Goal: Task Accomplishment & Management: Manage account settings

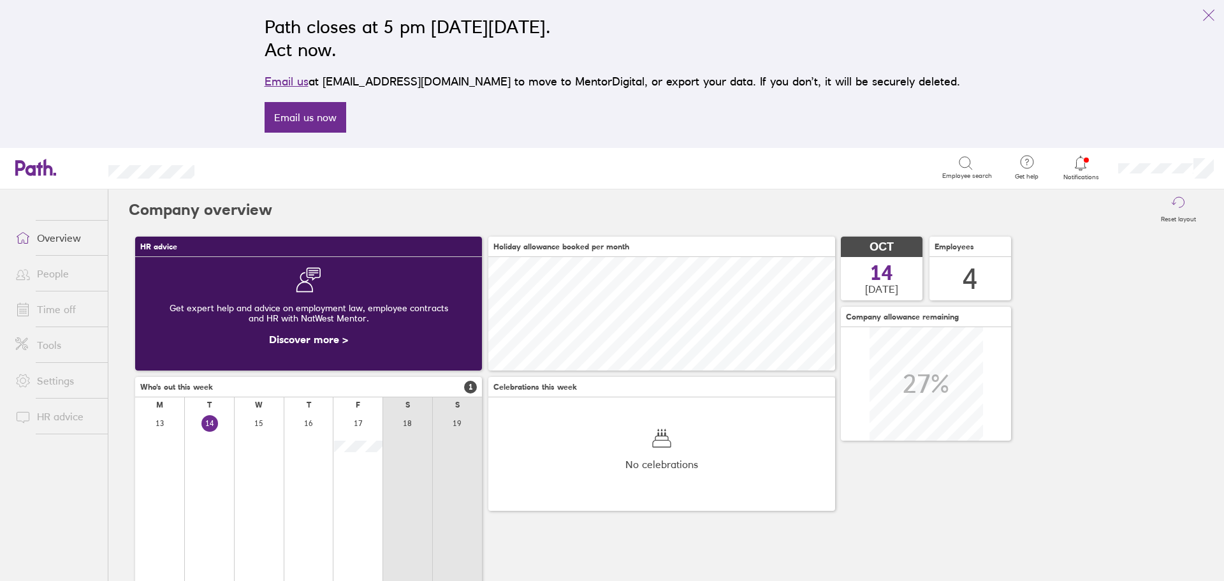
click at [1075, 168] on icon at bounding box center [1080, 163] width 11 height 15
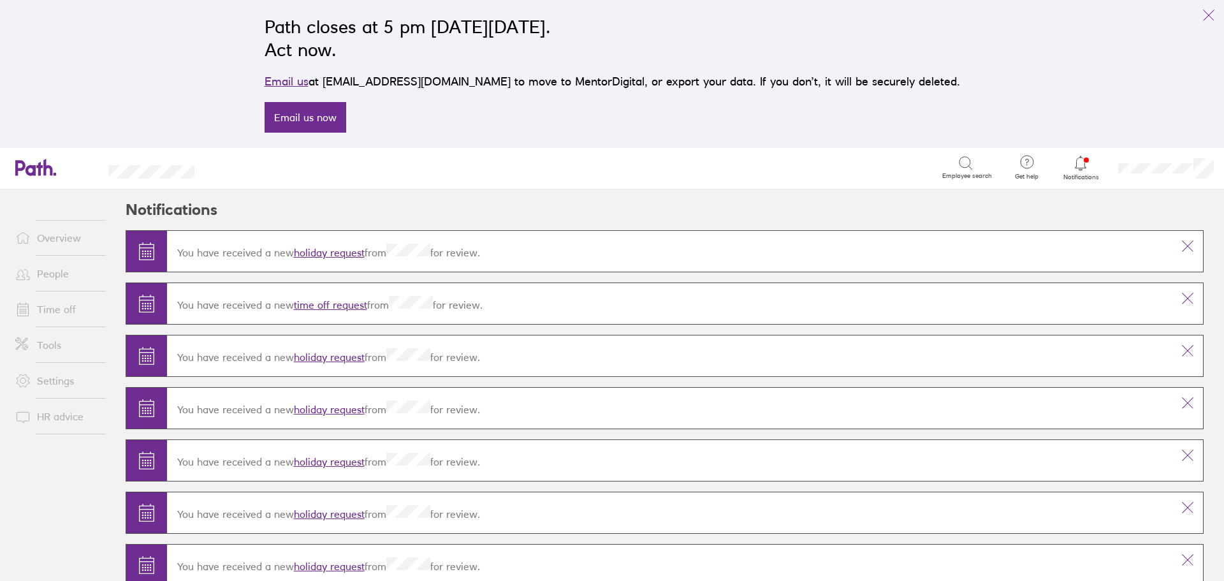
click at [329, 250] on link "holiday request" at bounding box center [329, 252] width 71 height 13
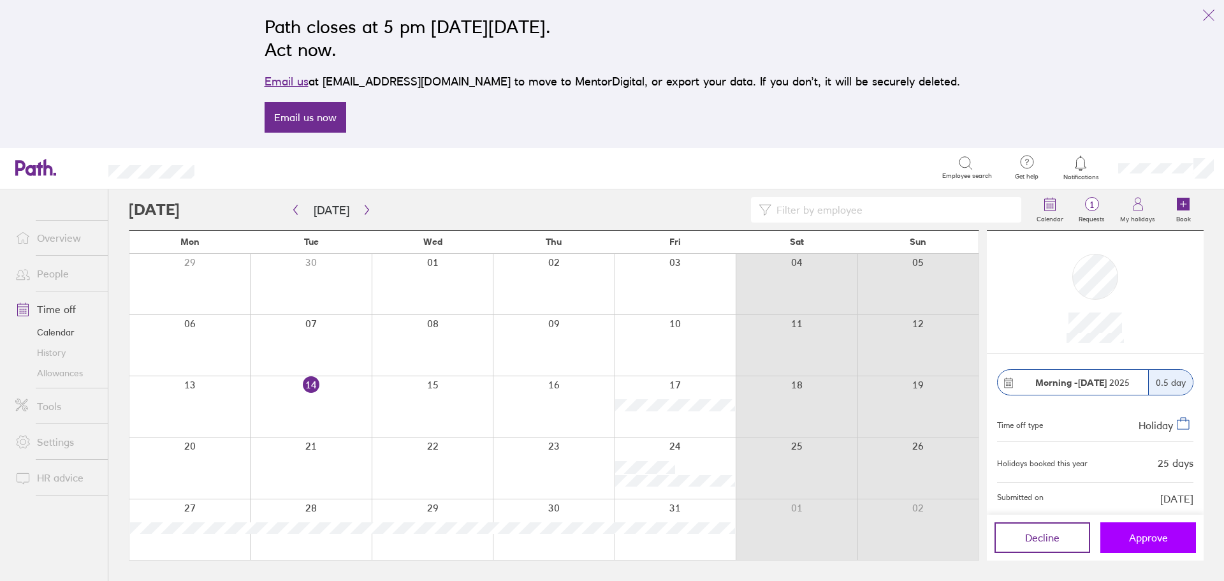
click at [1134, 538] on span "Approve" at bounding box center [1148, 537] width 39 height 11
